Goal: Communication & Community: Answer question/provide support

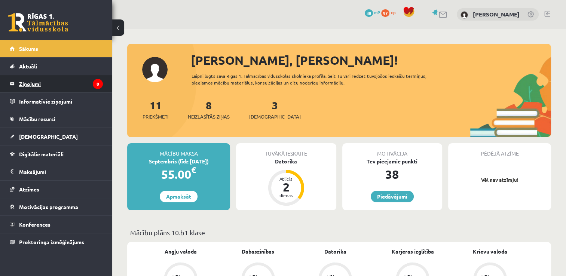
click at [28, 84] on legend "Ziņojumi 8" at bounding box center [61, 83] width 84 height 17
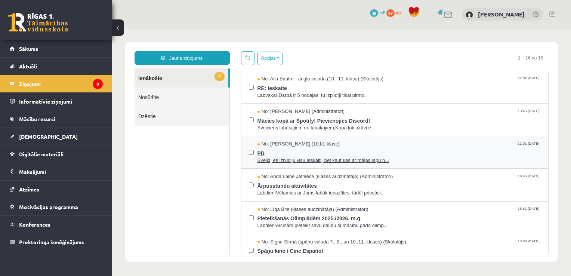
click at [269, 160] on span "Sveiki, es izpildiju visu ieskaiti, bet kaut kas ar mājas lapu n..." at bounding box center [400, 160] width 284 height 7
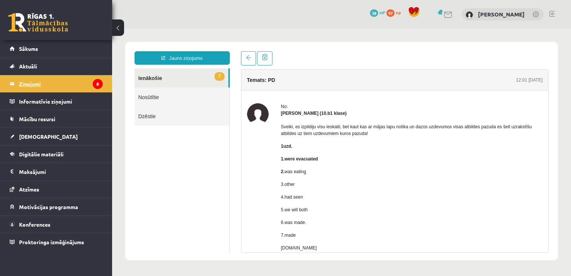
click at [36, 84] on legend "Ziņojumi 8" at bounding box center [61, 83] width 84 height 17
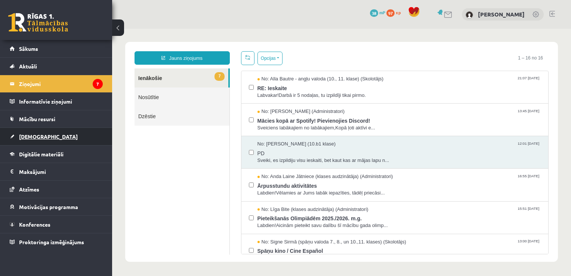
click at [32, 137] on span "[DEMOGRAPHIC_DATA]" at bounding box center [48, 136] width 59 height 7
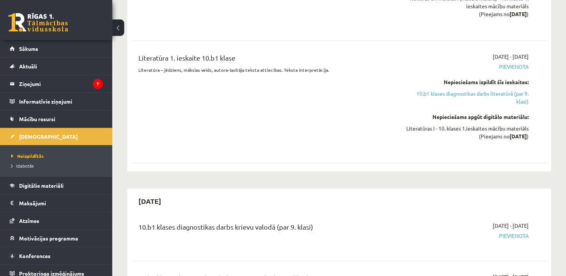
scroll to position [860, 0]
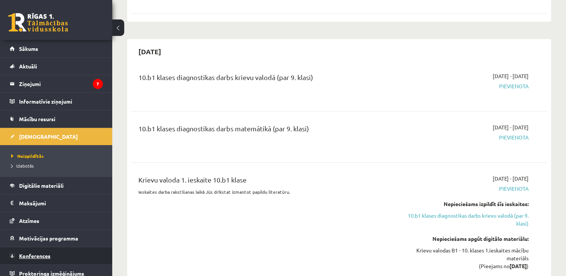
click at [38, 253] on span "Konferences" at bounding box center [34, 255] width 31 height 7
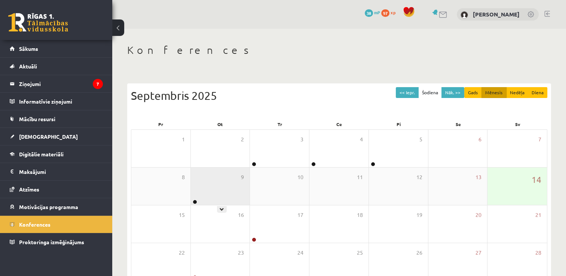
click at [201, 192] on div "9" at bounding box center [220, 185] width 59 height 37
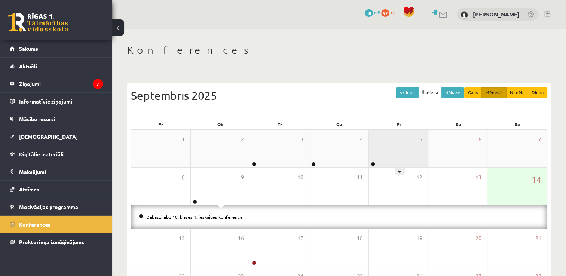
click at [386, 155] on div "5" at bounding box center [398, 148] width 59 height 37
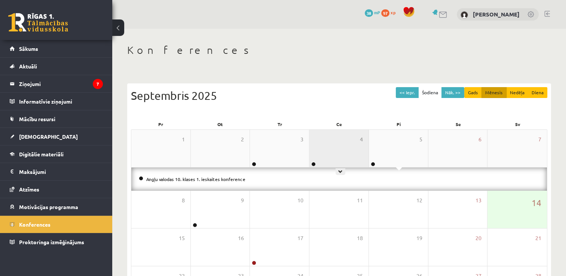
click at [348, 148] on div "4" at bounding box center [338, 148] width 59 height 37
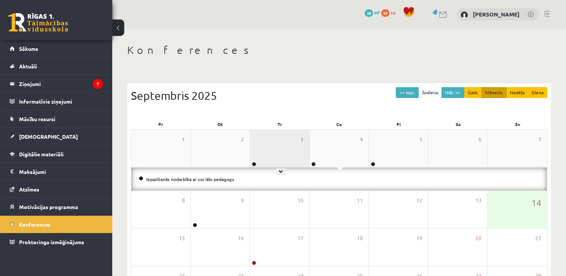
click at [292, 148] on div "3" at bounding box center [279, 148] width 59 height 37
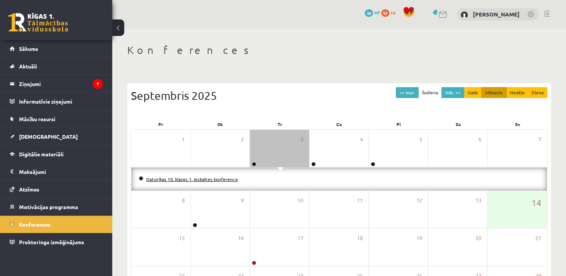
click at [230, 181] on link "Datorikas 10. klases 1. ieskaites konference" at bounding box center [192, 179] width 92 height 6
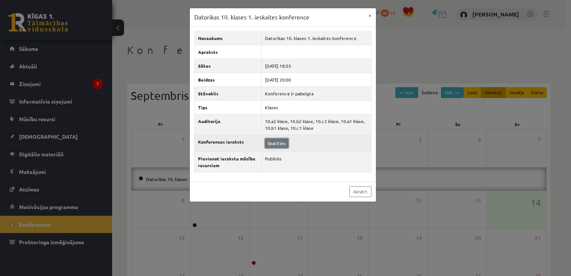
click at [275, 143] on link "Skatīties" at bounding box center [277, 143] width 24 height 10
